Goal: Task Accomplishment & Management: Manage account settings

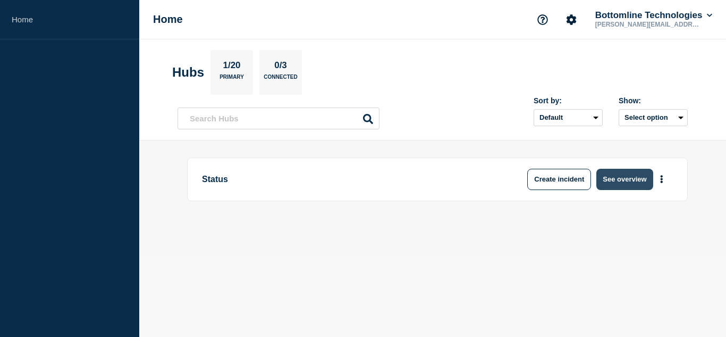
click at [635, 181] on button "See overview" at bounding box center [625, 179] width 56 height 21
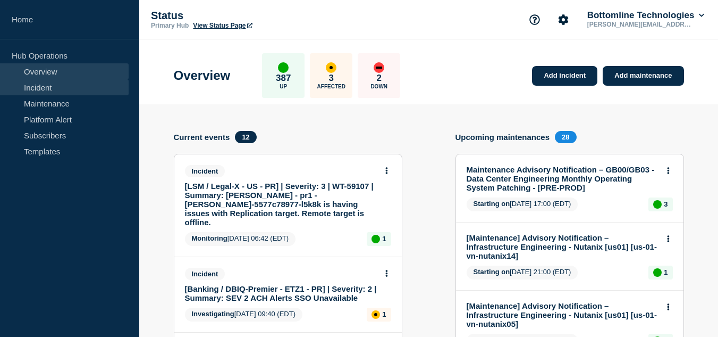
click at [55, 89] on link "Incident" at bounding box center [64, 87] width 129 height 16
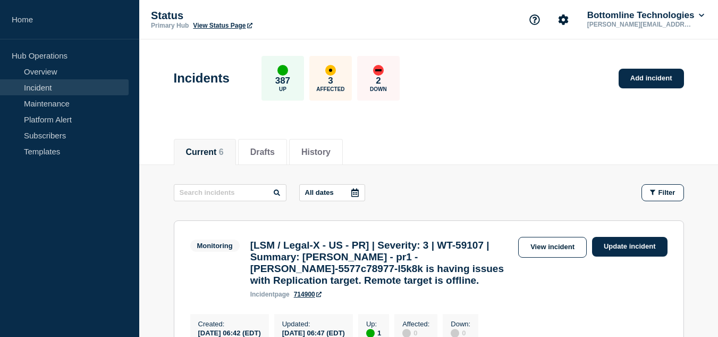
scroll to position [106, 0]
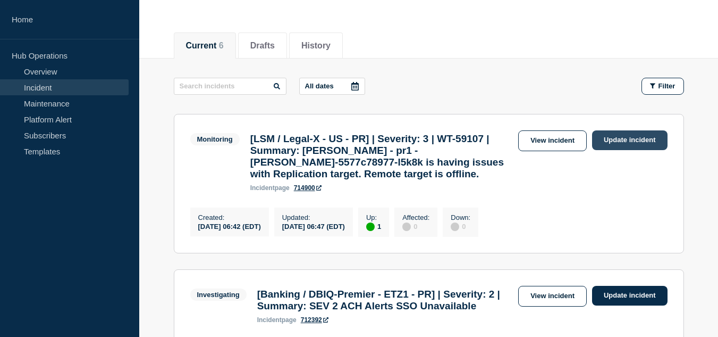
click at [623, 140] on link "Update incident" at bounding box center [629, 140] width 75 height 20
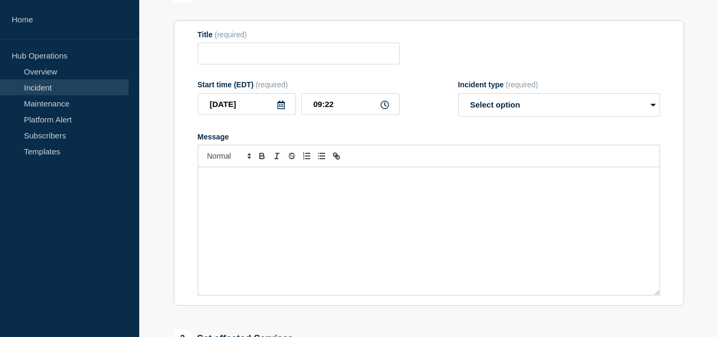
type input "[LSM / Legal-X - US - PR] | Severity: 3 | WT-59107 | Summary: [PERSON_NAME] - p…"
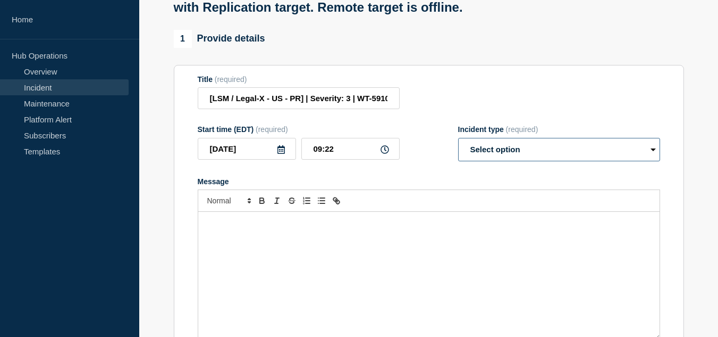
click at [493, 161] on select "Select option Investigating Identified Monitoring Resolved" at bounding box center [559, 149] width 202 height 23
select select "resolved"
click at [458, 148] on select "Select option Investigating Identified Monitoring Resolved" at bounding box center [559, 149] width 202 height 23
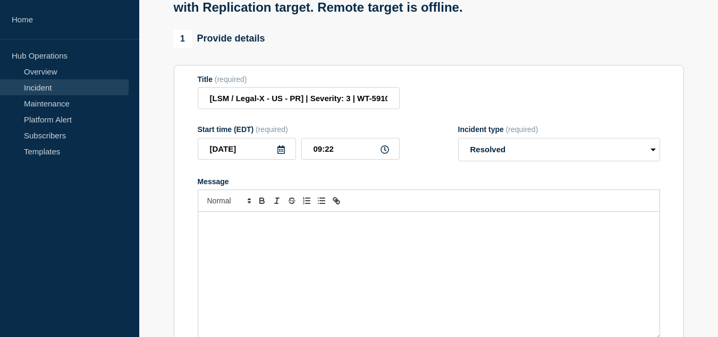
click at [286, 246] on div "Message" at bounding box center [429, 276] width 462 height 128
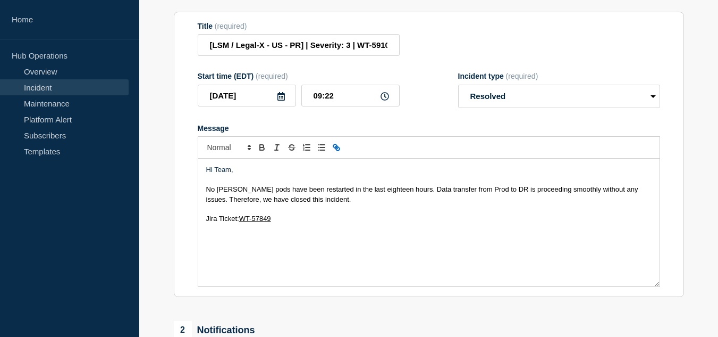
scroll to position [213, 0]
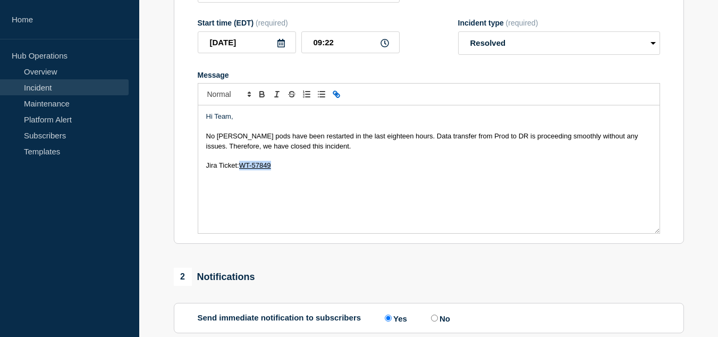
drag, startPoint x: 291, startPoint y: 232, endPoint x: 242, endPoint y: 229, distance: 49.0
click at [242, 229] on div "Hi Team, No [PERSON_NAME] pods have been restarted in the last eighteen hours. …" at bounding box center [429, 169] width 462 height 128
click at [227, 169] on span "Jira Ticket:" at bounding box center [243, 165] width 33 height 8
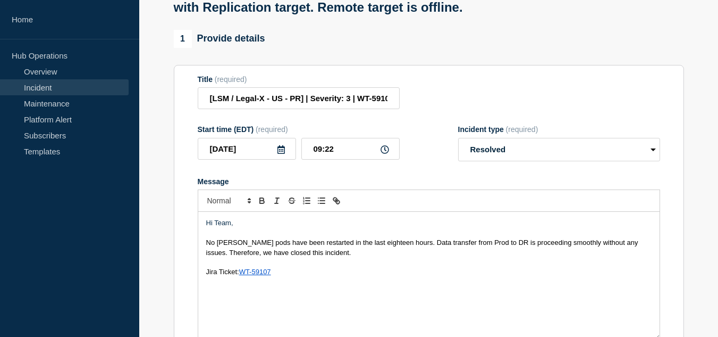
scroll to position [0, 0]
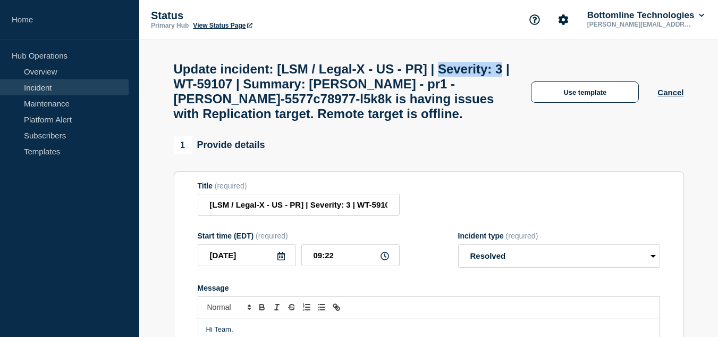
drag, startPoint x: 174, startPoint y: 87, endPoint x: 248, endPoint y: 90, distance: 74.0
click at [248, 90] on h1 "Update incident: [LSM / Legal-X - US - PR] | Severity: 3 | WT-59107 | Summary: …" at bounding box center [343, 92] width 339 height 60
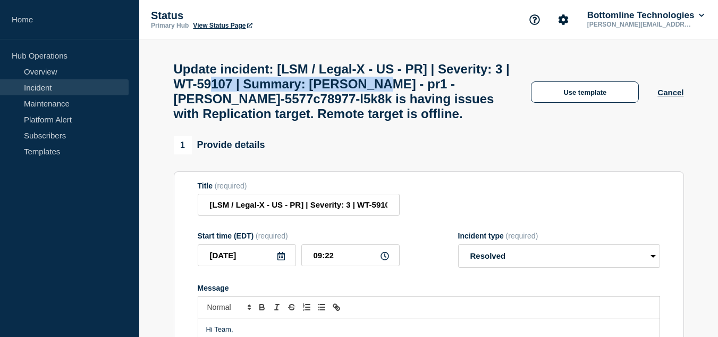
drag, startPoint x: 335, startPoint y: 85, endPoint x: 487, endPoint y: 86, distance: 152.1
click at [487, 86] on h1 "Update incident: [LSM / Legal-X - US - PR] | Severity: 3 | WT-59107 | Summary: …" at bounding box center [343, 92] width 339 height 60
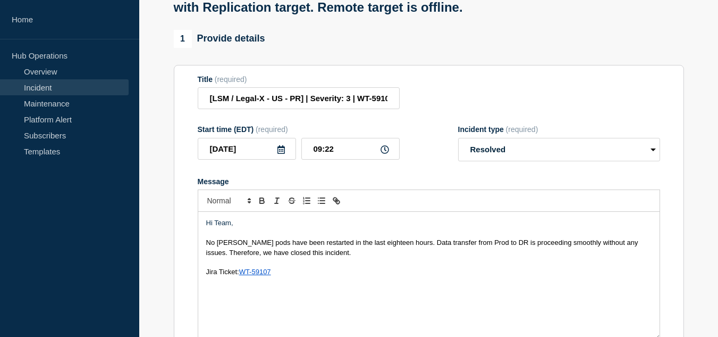
scroll to position [213, 0]
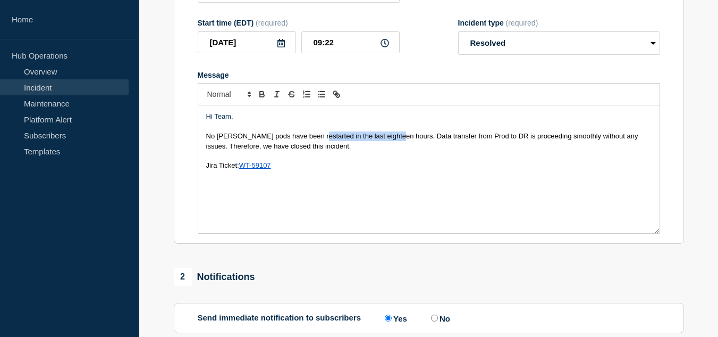
drag, startPoint x: 316, startPoint y: 146, endPoint x: 394, endPoint y: 146, distance: 77.6
click at [394, 146] on span "No [PERSON_NAME] pods have been restarted in the last eighteen hours. Data tran…" at bounding box center [423, 141] width 434 height 18
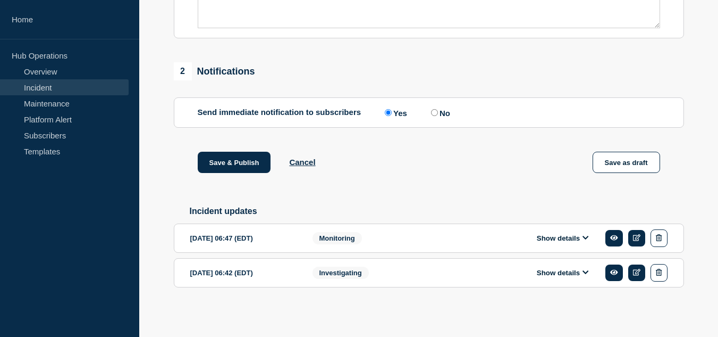
scroll to position [378, 0]
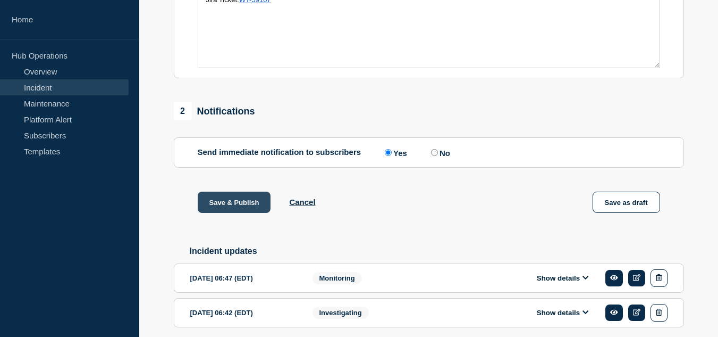
click at [239, 209] on button "Save & Publish" at bounding box center [234, 201] width 73 height 21
